Goal: Information Seeking & Learning: Learn about a topic

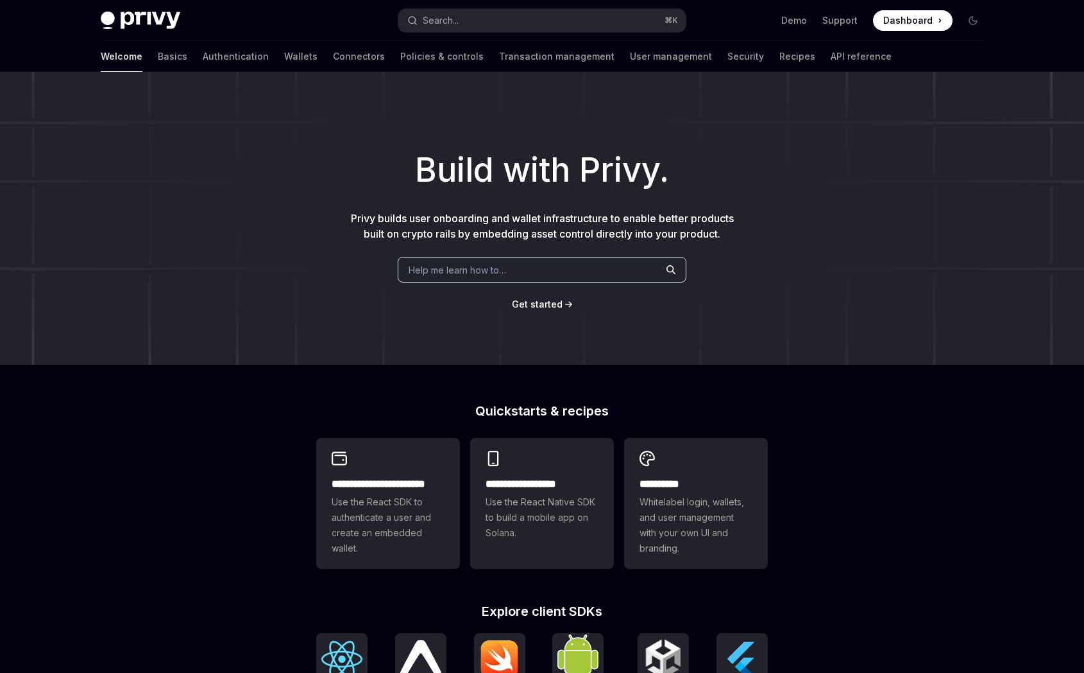
click at [462, 269] on span "Help me learn how to…" at bounding box center [458, 269] width 98 height 13
type textarea "*"
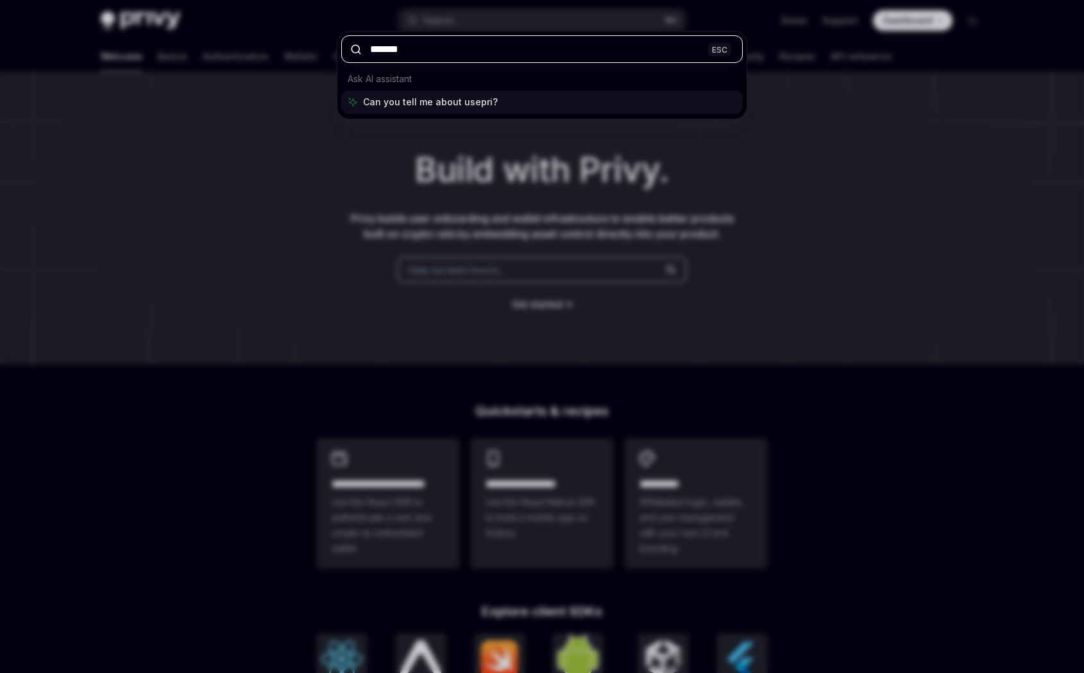
type input "********"
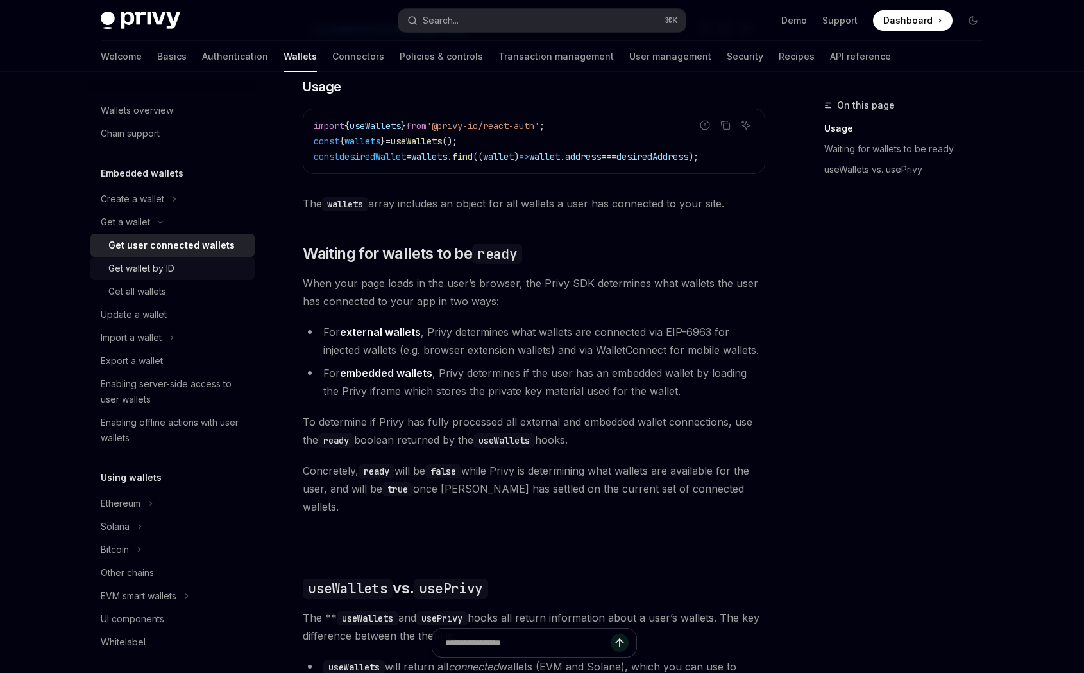
scroll to position [6, 0]
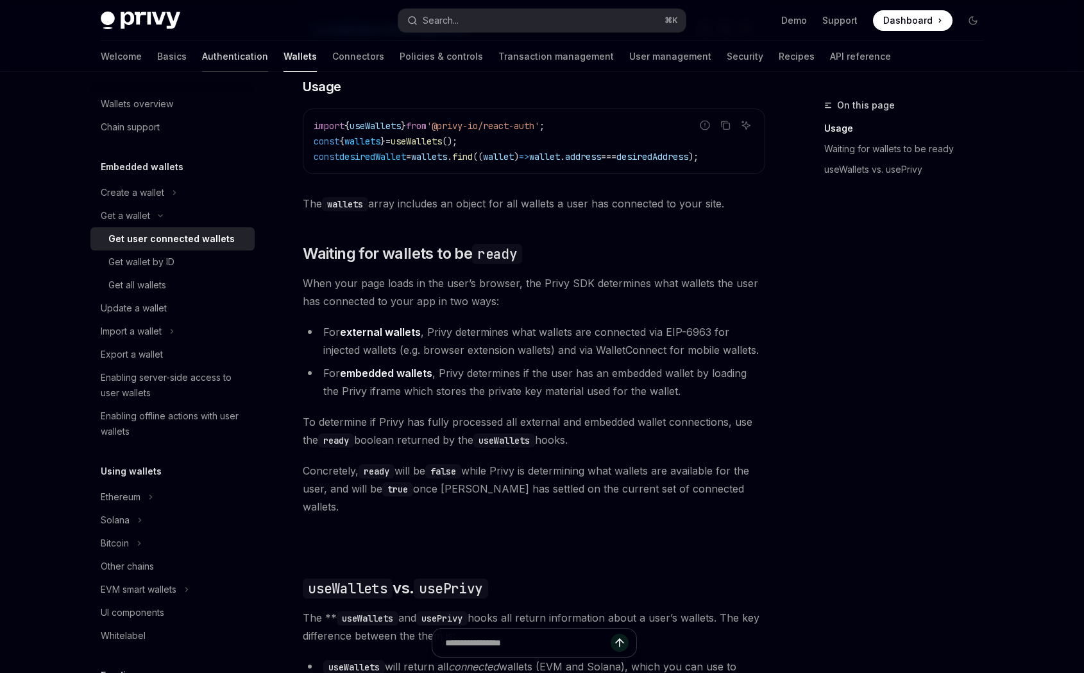
click at [202, 56] on link "Authentication" at bounding box center [235, 56] width 66 height 31
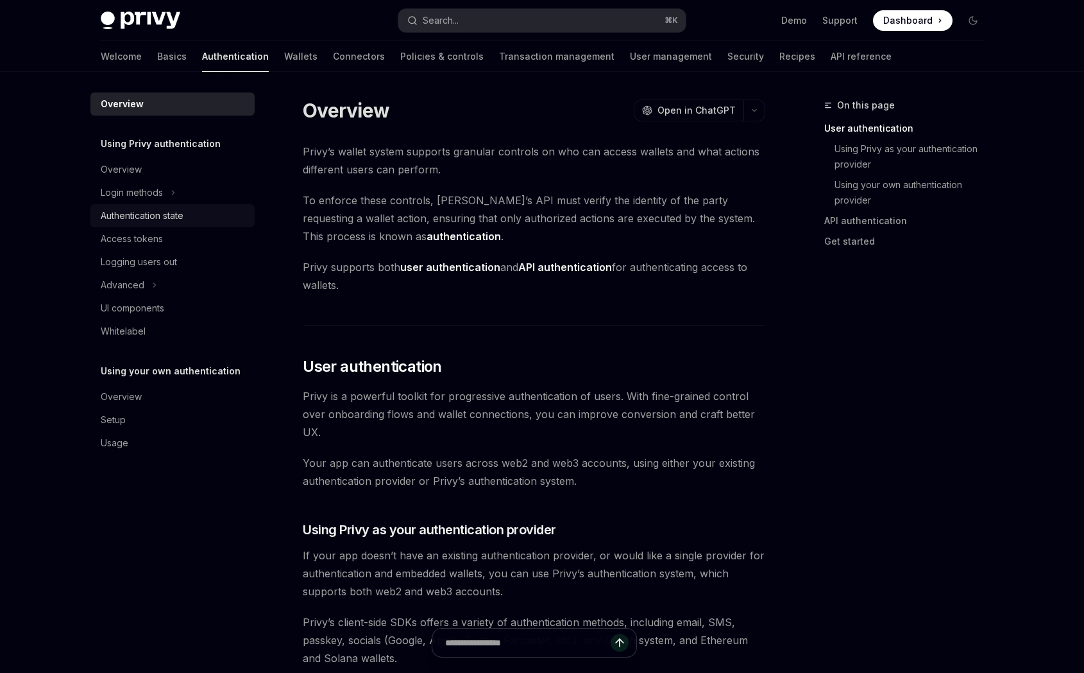
click at [180, 211] on div "Authentication state" at bounding box center [142, 215] width 83 height 15
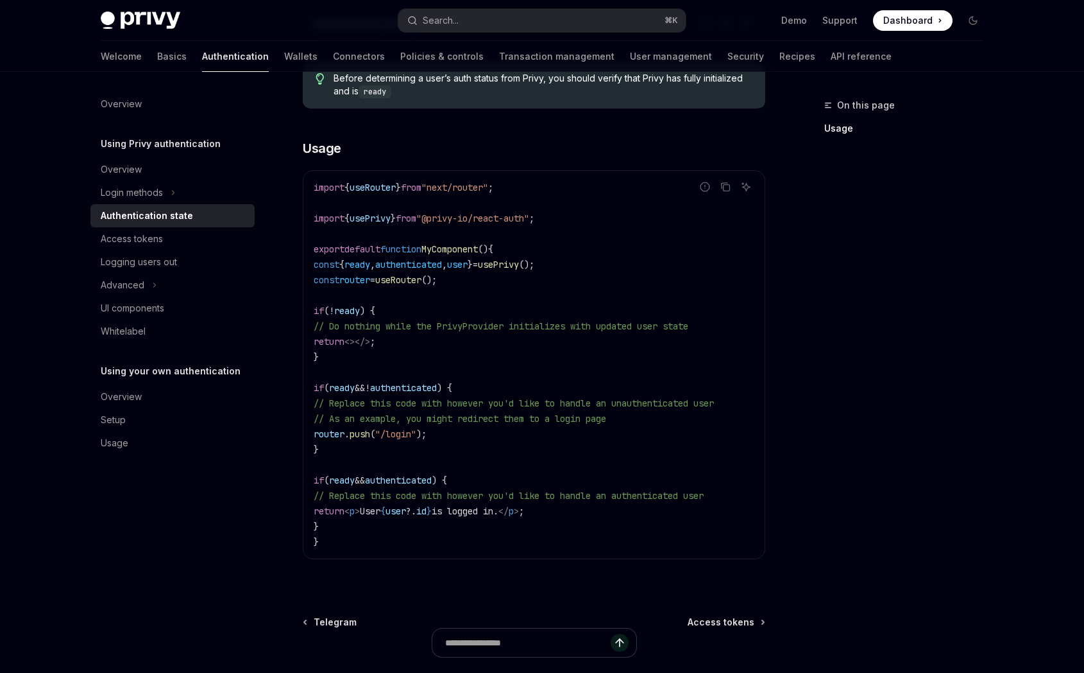
scroll to position [309, 0]
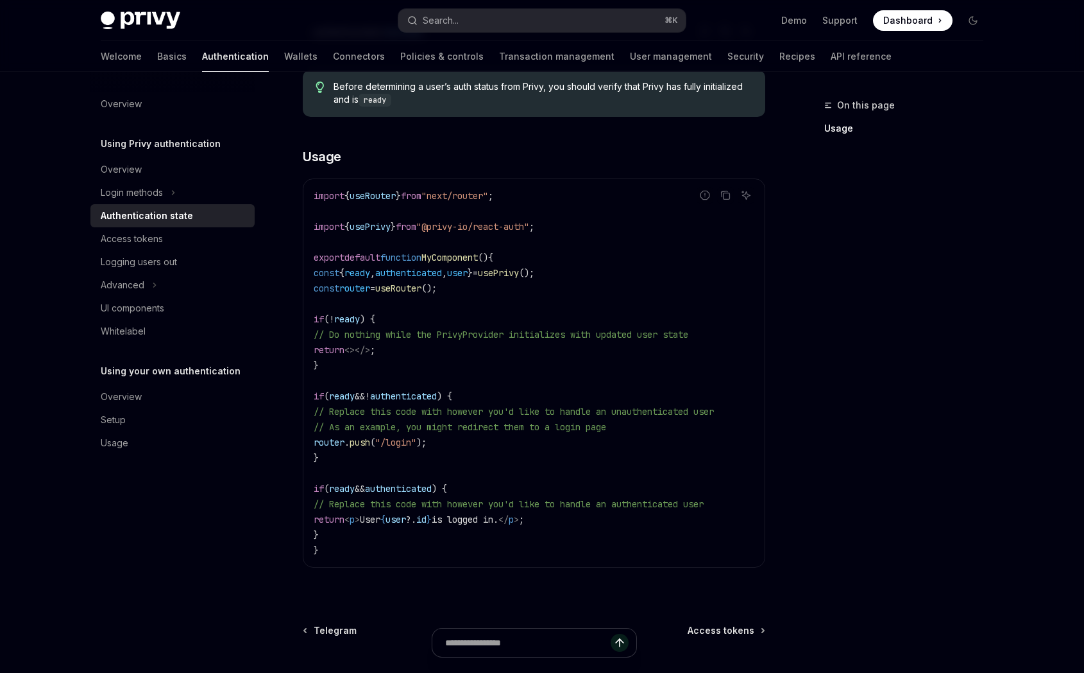
click at [434, 510] on code "import { useRouter } from "next/router" ; import { usePrivy } from "@privy-io/r…" at bounding box center [534, 373] width 441 height 370
click at [157, 307] on div "UI components" at bounding box center [133, 307] width 64 height 15
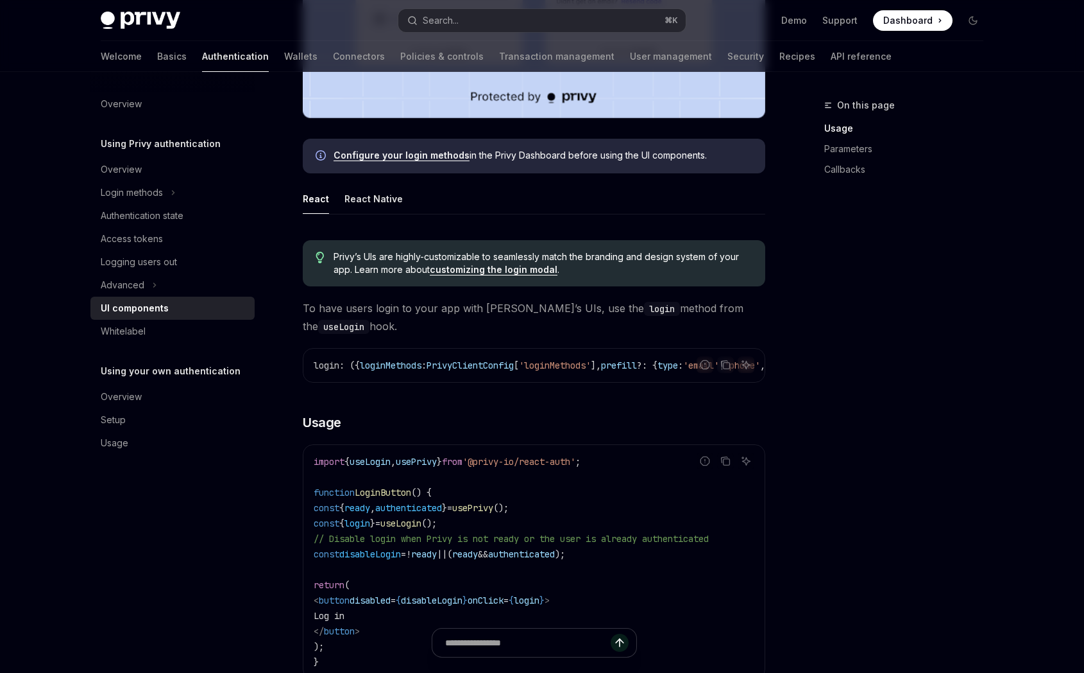
scroll to position [524, 0]
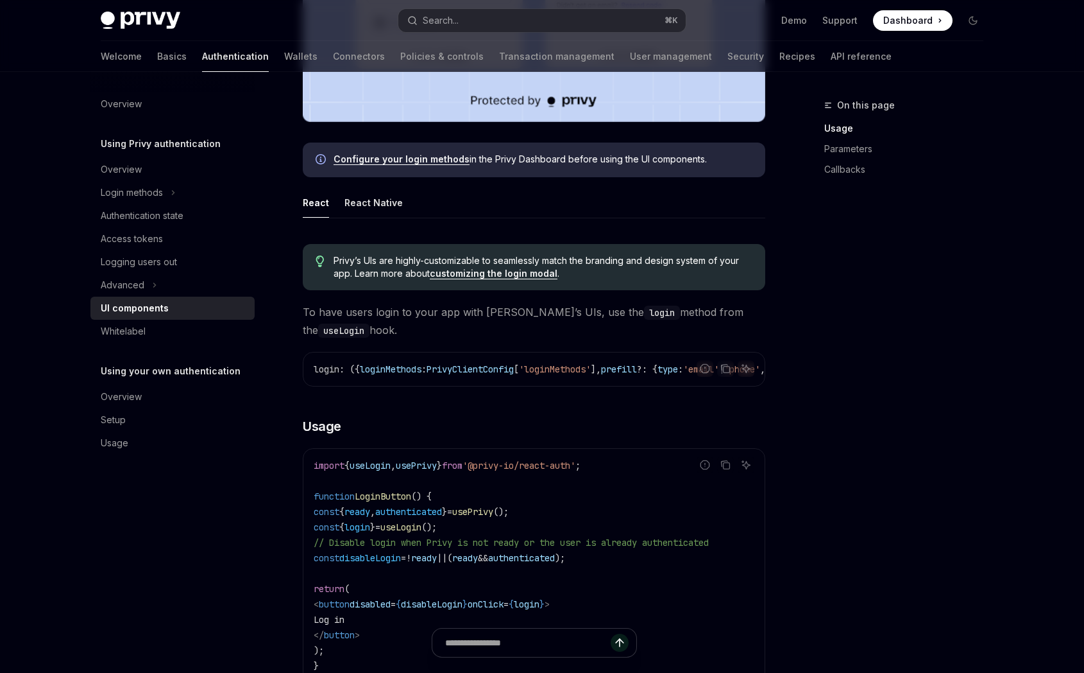
click at [165, 291] on li "Advanced" at bounding box center [172, 284] width 164 height 23
click at [152, 288] on icon at bounding box center [154, 284] width 5 height 15
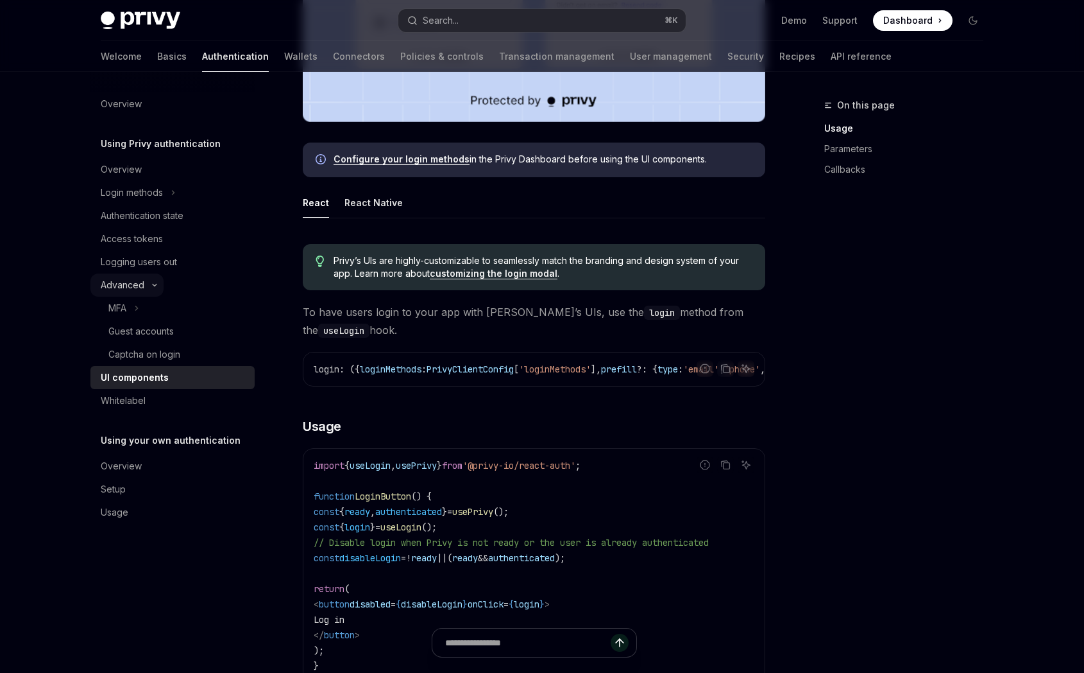
click at [147, 286] on icon at bounding box center [154, 284] width 15 height 5
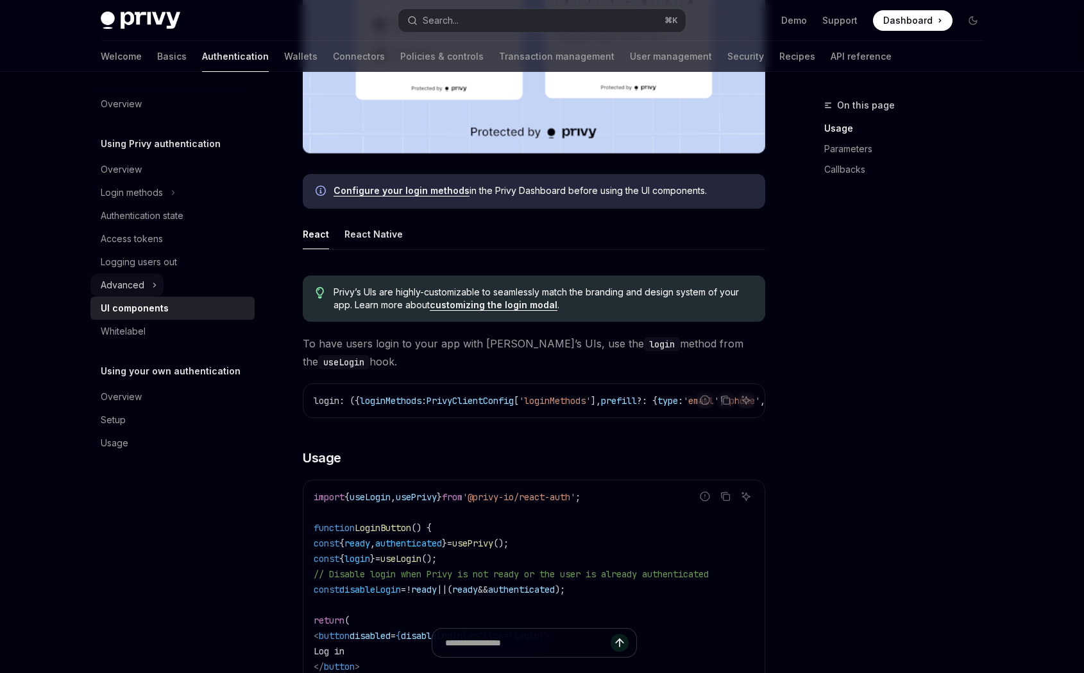
scroll to position [492, 0]
click at [160, 208] on div "Authentication state" at bounding box center [142, 215] width 83 height 15
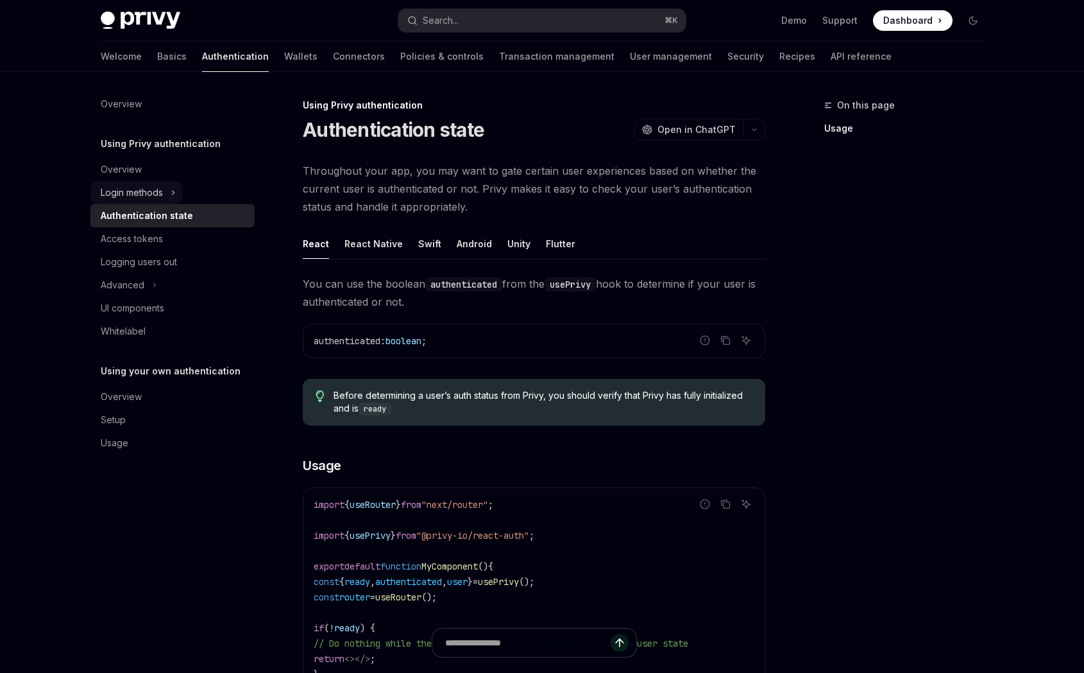
click at [165, 193] on button "Login methods" at bounding box center [136, 192] width 92 height 23
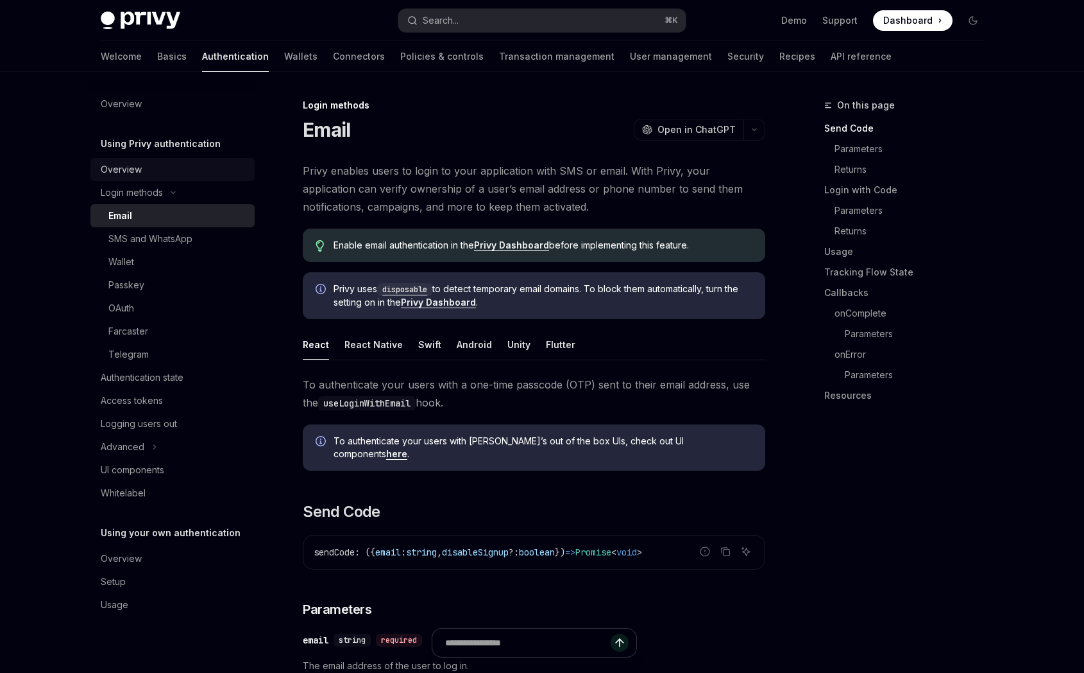
click at [167, 173] on div "Overview" at bounding box center [174, 169] width 146 height 15
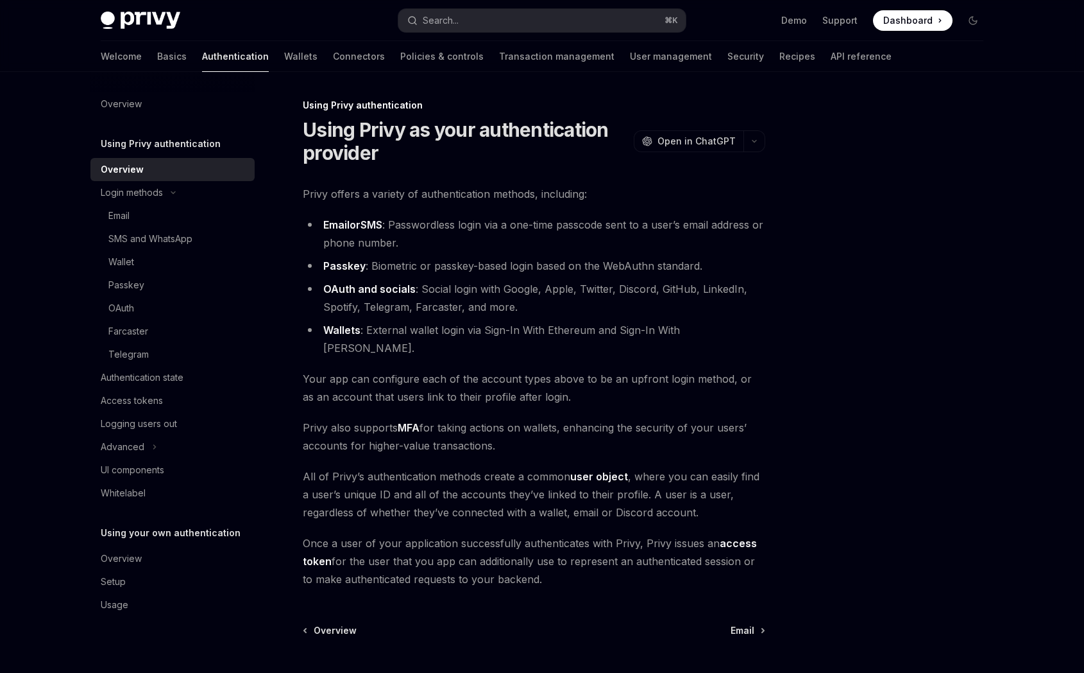
click at [597, 470] on link "user object" at bounding box center [599, 476] width 58 height 13
type textarea "*"
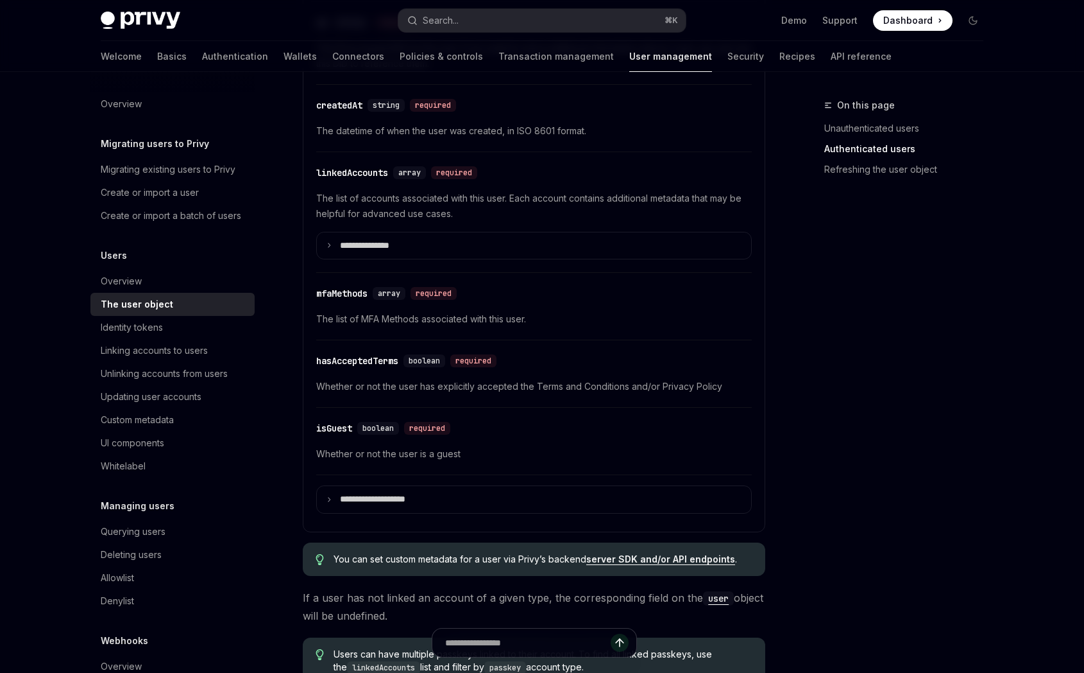
scroll to position [495, 0]
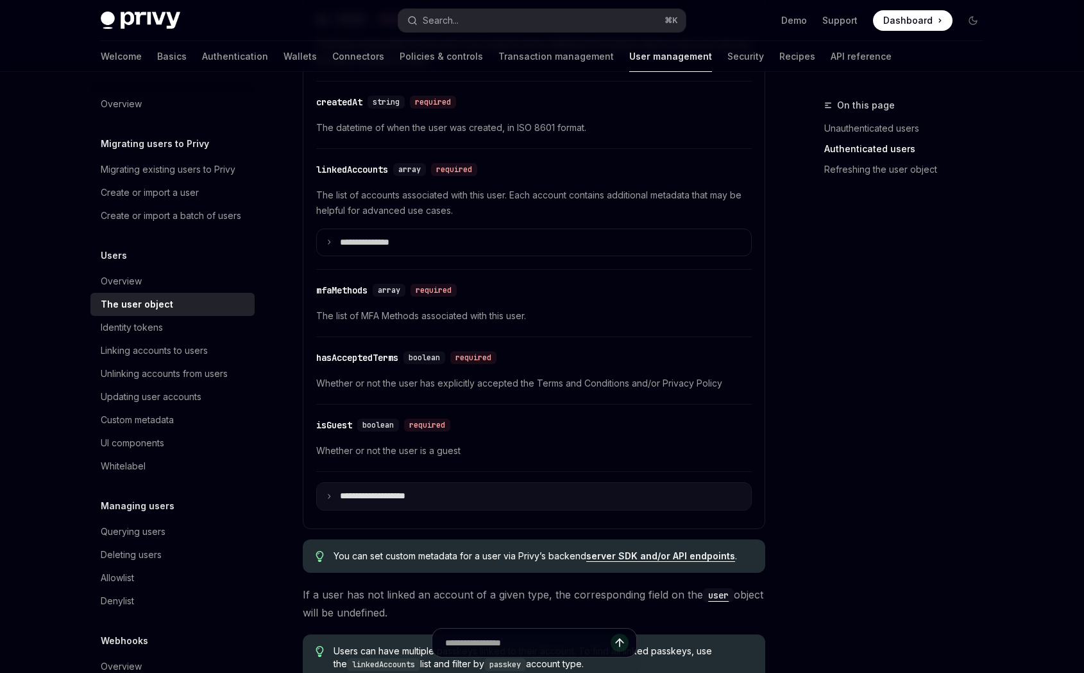
click at [436, 495] on summary "**********" at bounding box center [534, 496] width 434 height 27
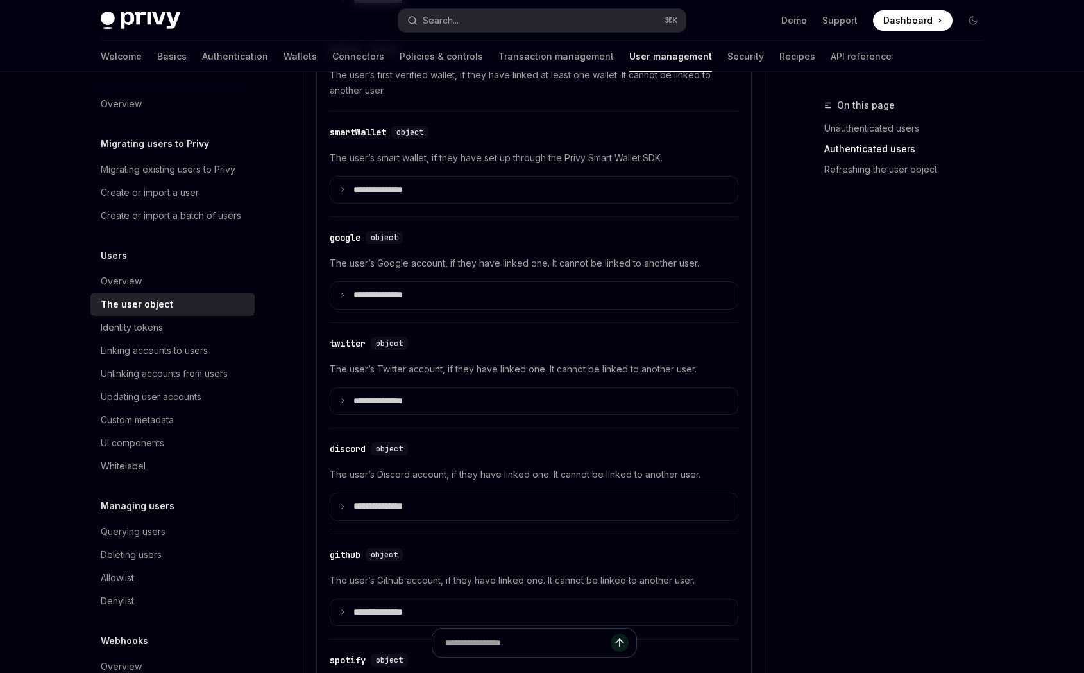
scroll to position [1188, 0]
click at [425, 296] on summary "**********" at bounding box center [533, 294] width 407 height 27
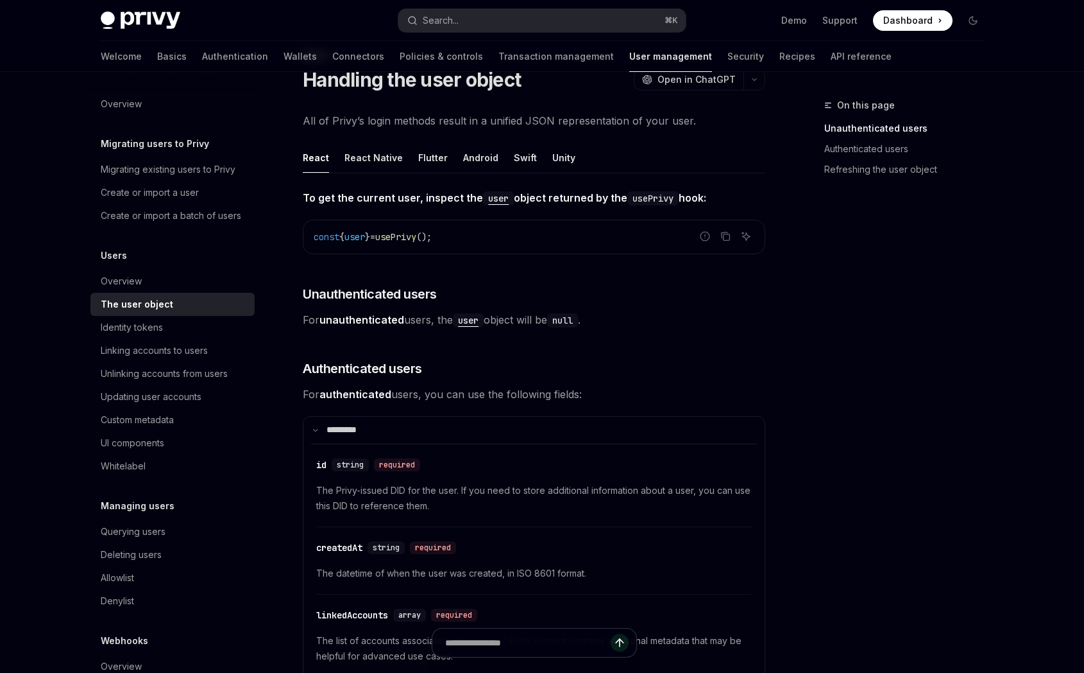
scroll to position [0, 0]
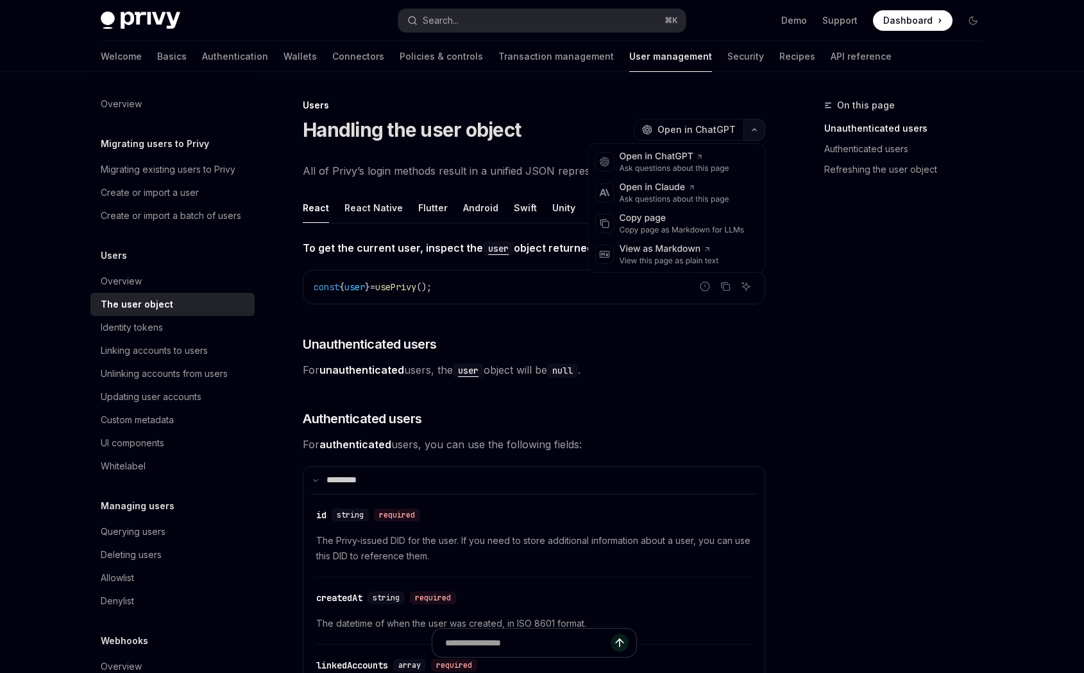
click at [753, 130] on icon "button" at bounding box center [754, 129] width 15 height 5
click at [664, 220] on div "Copy page" at bounding box center [682, 218] width 125 height 13
